Goal: Navigation & Orientation: Find specific page/section

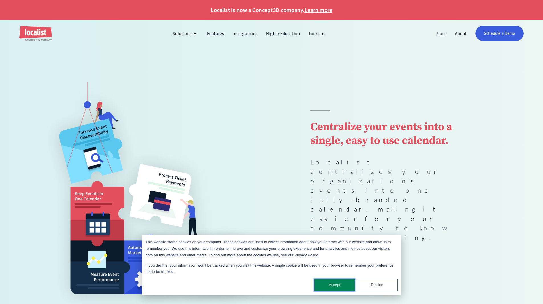
click at [339, 288] on button "Accept" at bounding box center [334, 285] width 41 height 12
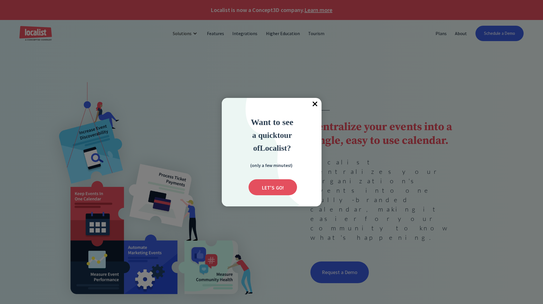
click at [199, 43] on div at bounding box center [271, 152] width 543 height 304
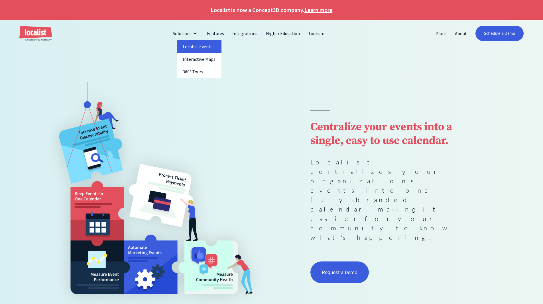
click at [202, 46] on link "Localist Events" at bounding box center [199, 46] width 44 height 13
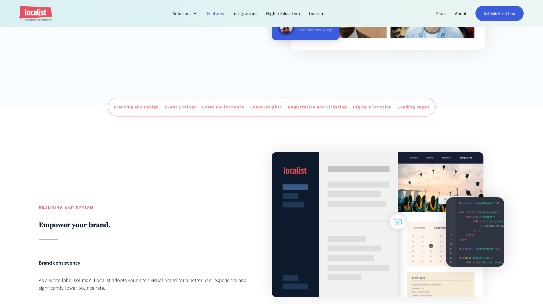
scroll to position [228, 0]
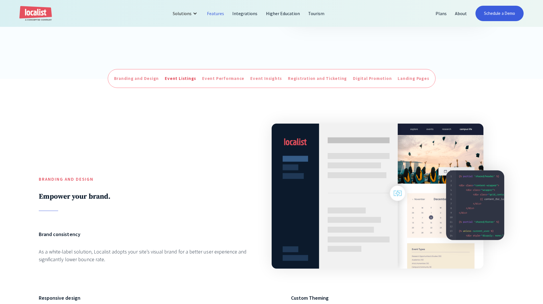
click at [180, 80] on div "Event Listings" at bounding box center [180, 78] width 31 height 7
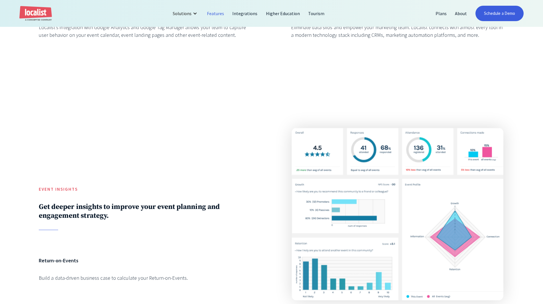
scroll to position [1207, 0]
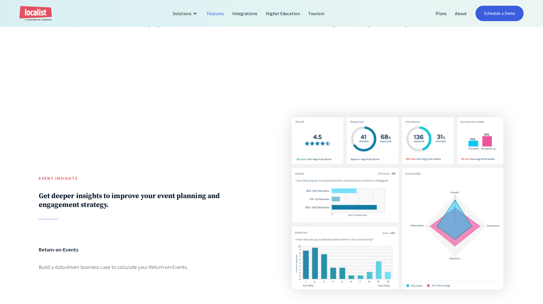
click at [218, 14] on link "Features" at bounding box center [215, 14] width 25 height 14
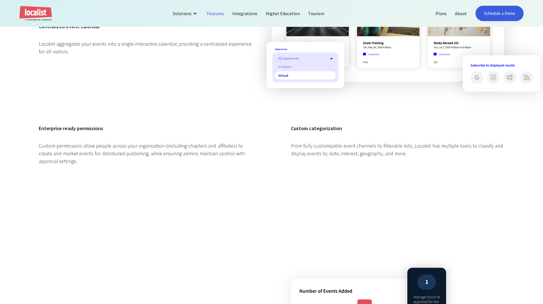
scroll to position [798, 0]
